Goal: Task Accomplishment & Management: Use online tool/utility

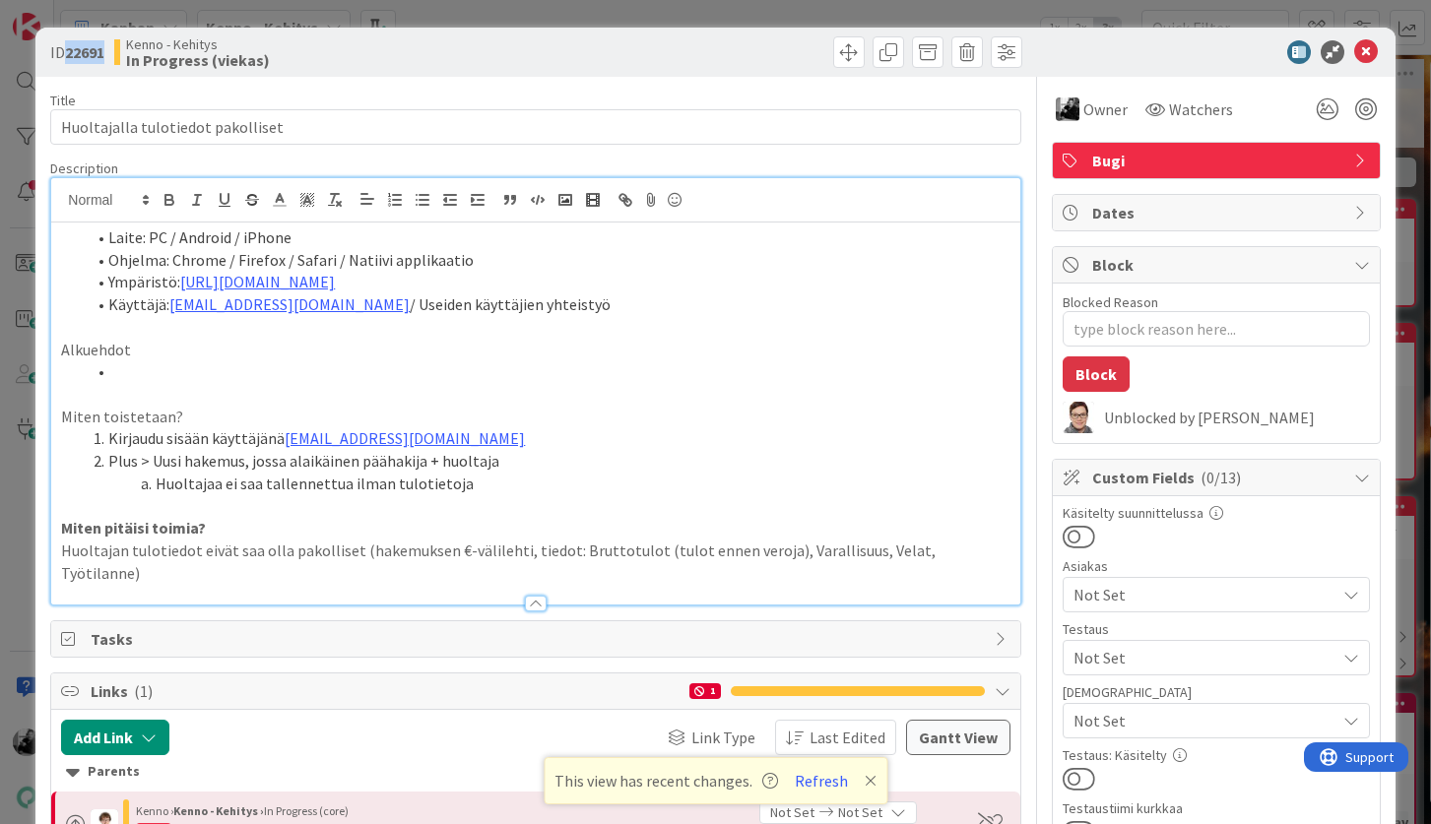
drag, startPoint x: 66, startPoint y: 53, endPoint x: 109, endPoint y: 53, distance: 43.3
click at [109, 53] on div "ID 22691 Kenno - Kehitys In Progress (viekas)" at bounding box center [290, 52] width 480 height 32
copy b "22691"
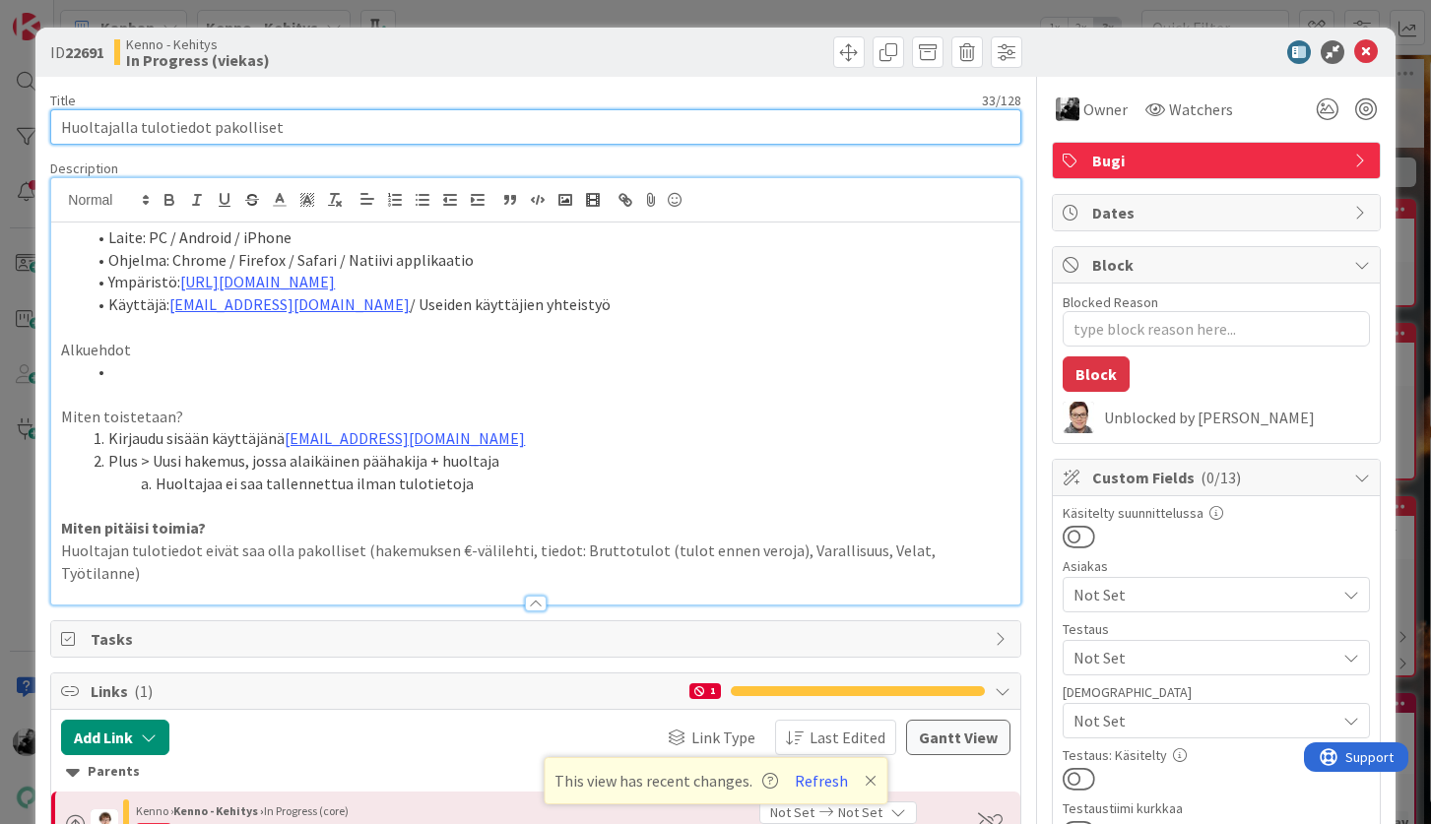
click at [402, 123] on input "Huoltajalla tulotiedot pakolliset" at bounding box center [535, 126] width 970 height 35
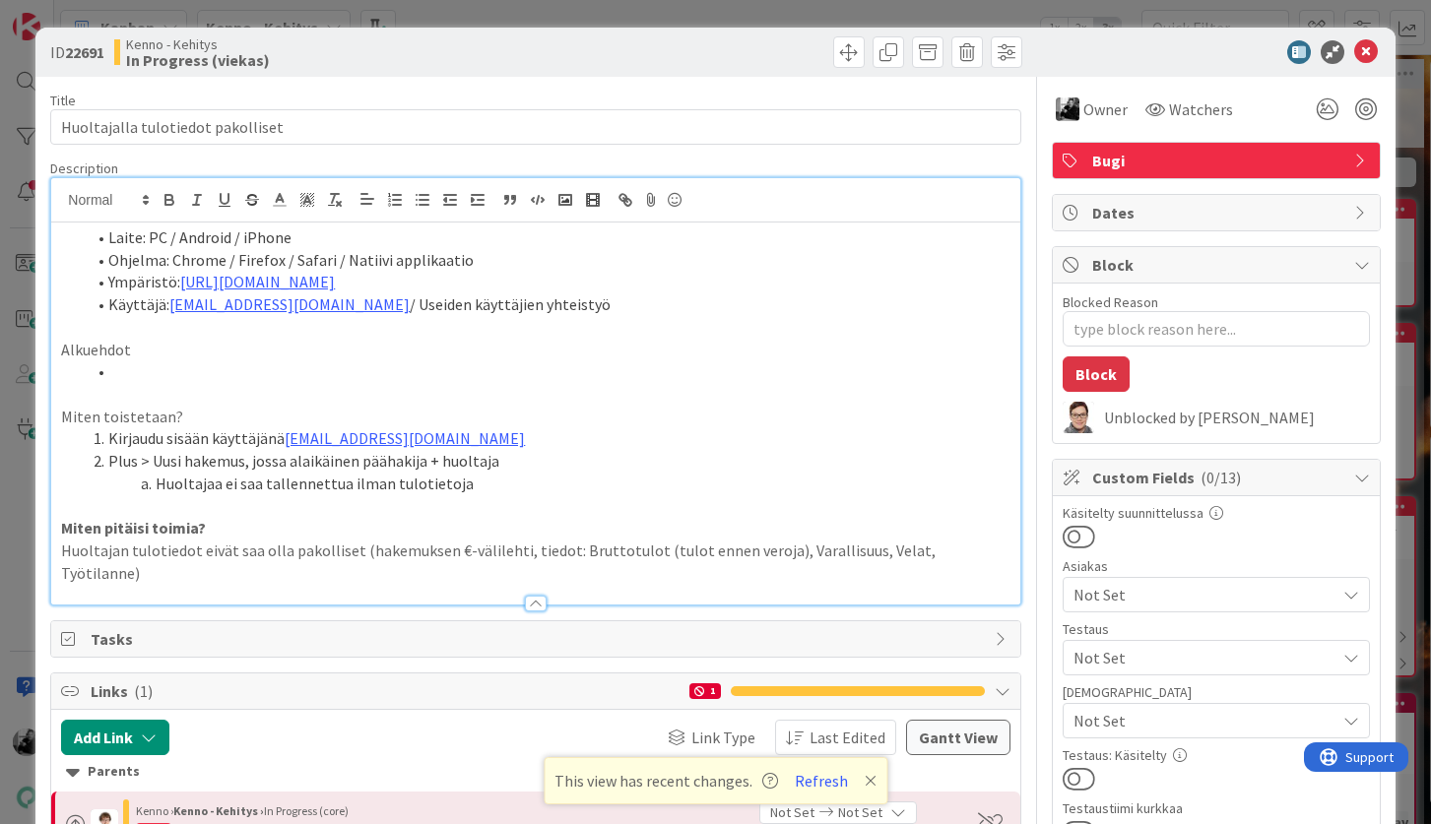
click at [58, 239] on div "Laite: PC / Android / iPhone Ohjelma: Chrome / Firefox / Safari / Natiivi appli…" at bounding box center [535, 414] width 968 height 382
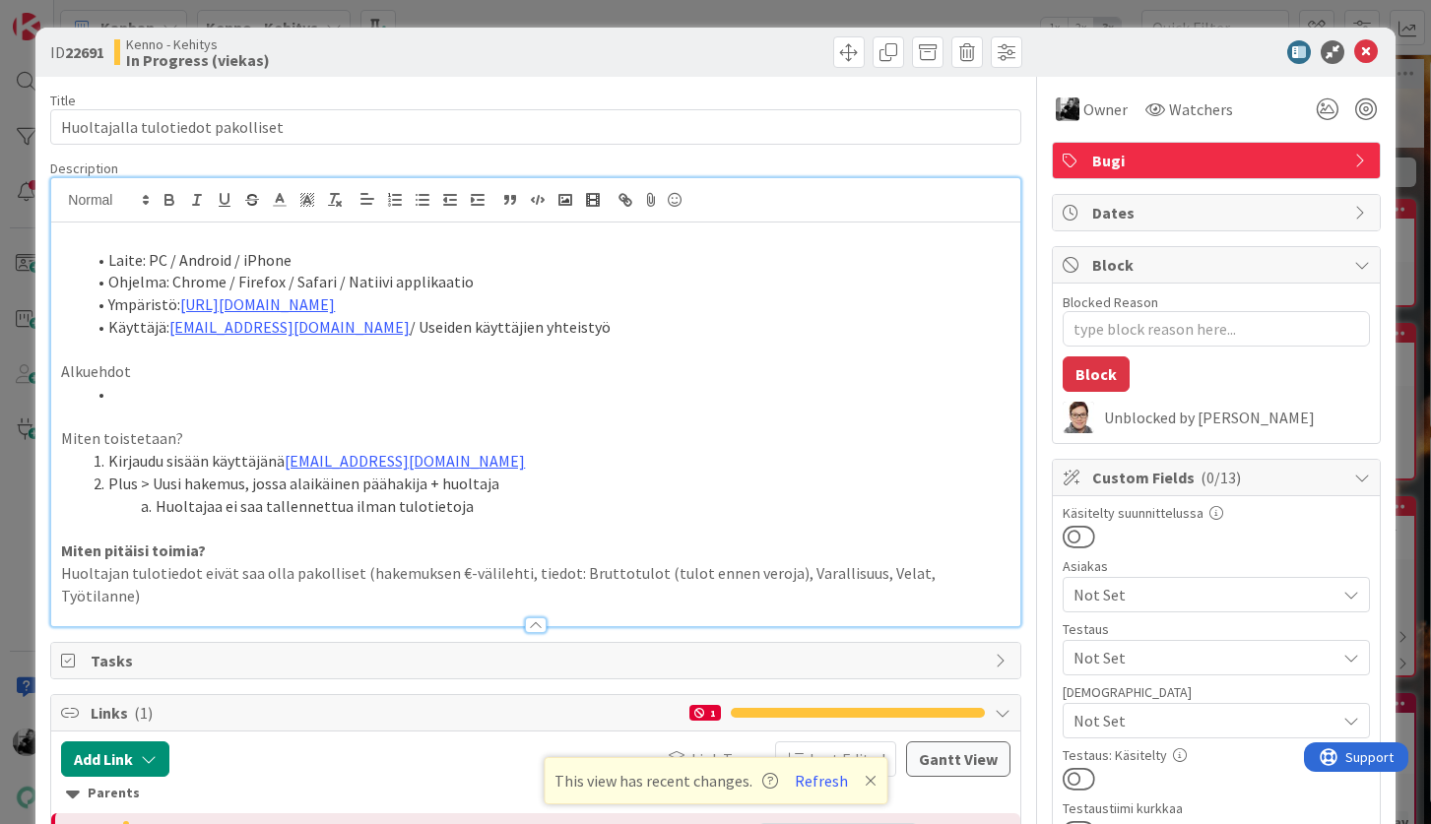
type textarea "x"
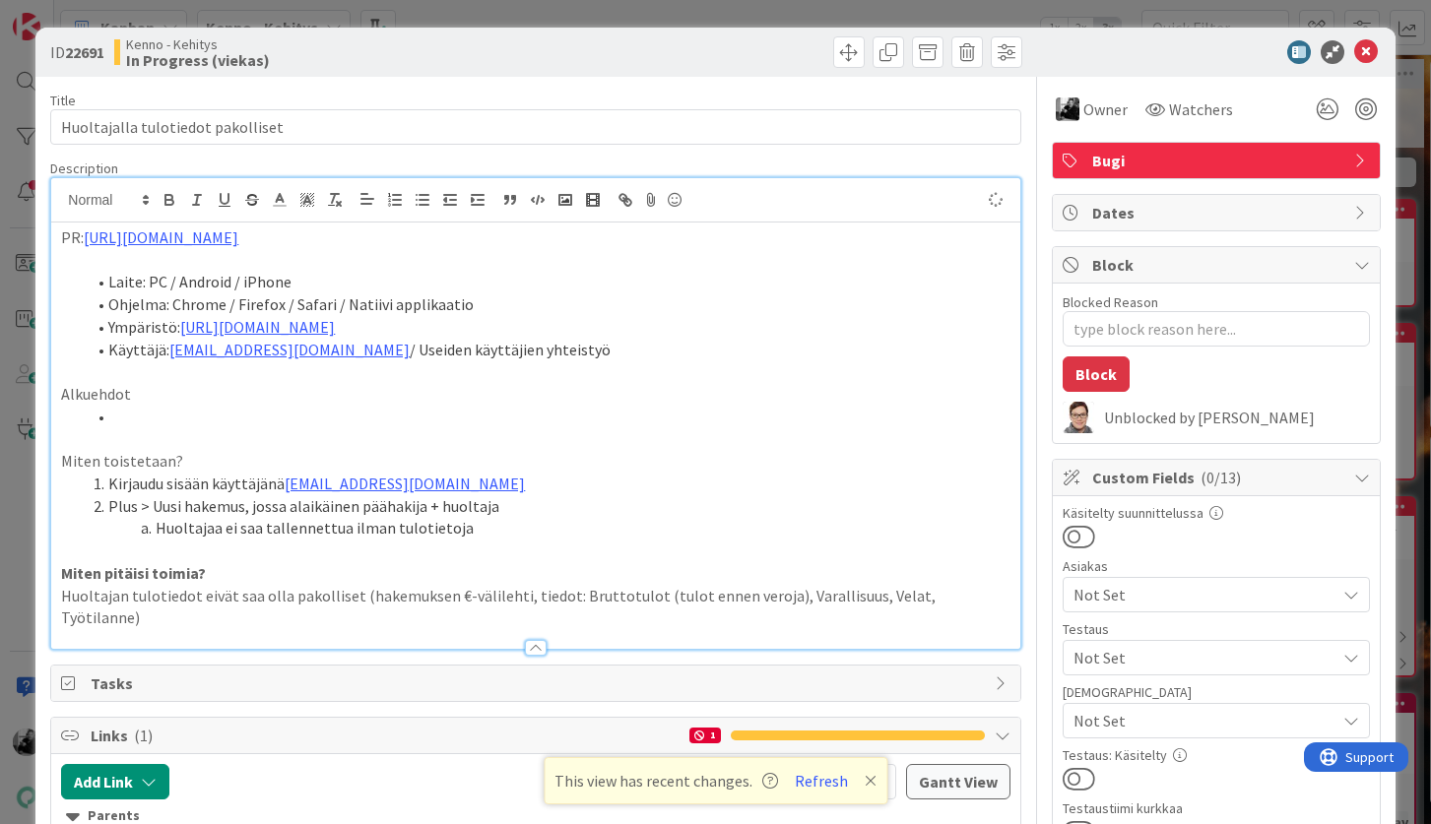
type textarea "x"
click at [1366, 56] on icon at bounding box center [1366, 52] width 24 height 24
